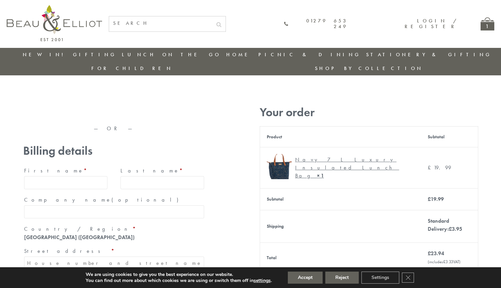
type input "maria33@yahoo.com"
type input "Maria"
type input "Williams"
type input "23, Scottsdale, Happytown"
type input "London"
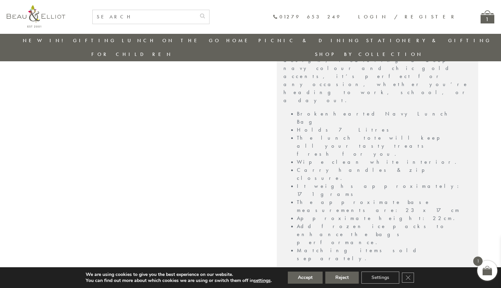
scroll to position [519, 0]
